Goal: Obtain resource: Obtain resource

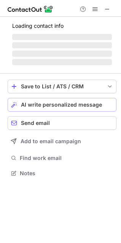
scroll to position [173, 121]
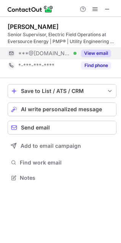
click at [108, 51] on button "View email" at bounding box center [96, 54] width 30 height 8
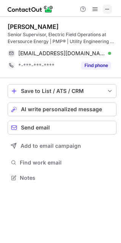
click at [108, 9] on span at bounding box center [108, 9] width 6 height 6
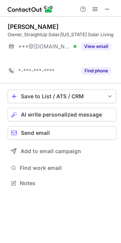
scroll to position [166, 121]
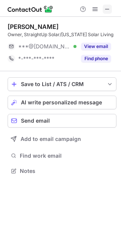
click at [106, 12] on span at bounding box center [108, 9] width 6 height 6
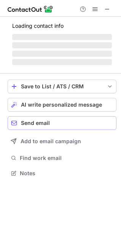
scroll to position [178, 121]
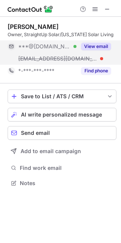
click at [99, 49] on button "View email" at bounding box center [96, 47] width 30 height 8
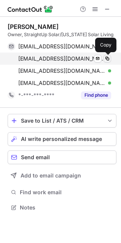
scroll to position [203, 121]
click at [107, 57] on span at bounding box center [108, 59] width 6 height 6
click at [106, 58] on span at bounding box center [108, 59] width 6 height 6
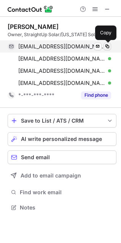
click at [107, 45] on span at bounding box center [108, 46] width 6 height 6
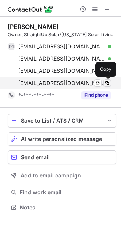
click at [106, 84] on span at bounding box center [108, 83] width 6 height 6
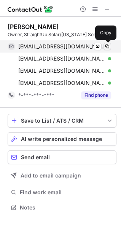
click at [108, 47] on span at bounding box center [108, 46] width 6 height 6
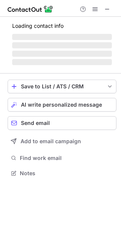
scroll to position [173, 121]
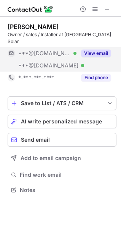
click at [107, 50] on button "View email" at bounding box center [96, 54] width 30 height 8
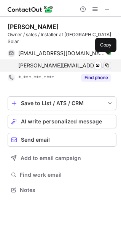
click at [109, 63] on span at bounding box center [108, 66] width 6 height 6
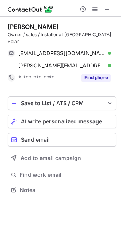
scroll to position [178, 121]
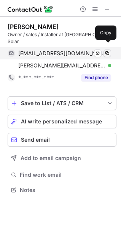
click at [107, 50] on span at bounding box center [108, 53] width 6 height 6
click at [106, 50] on span at bounding box center [108, 53] width 6 height 6
